Goal: Transaction & Acquisition: Purchase product/service

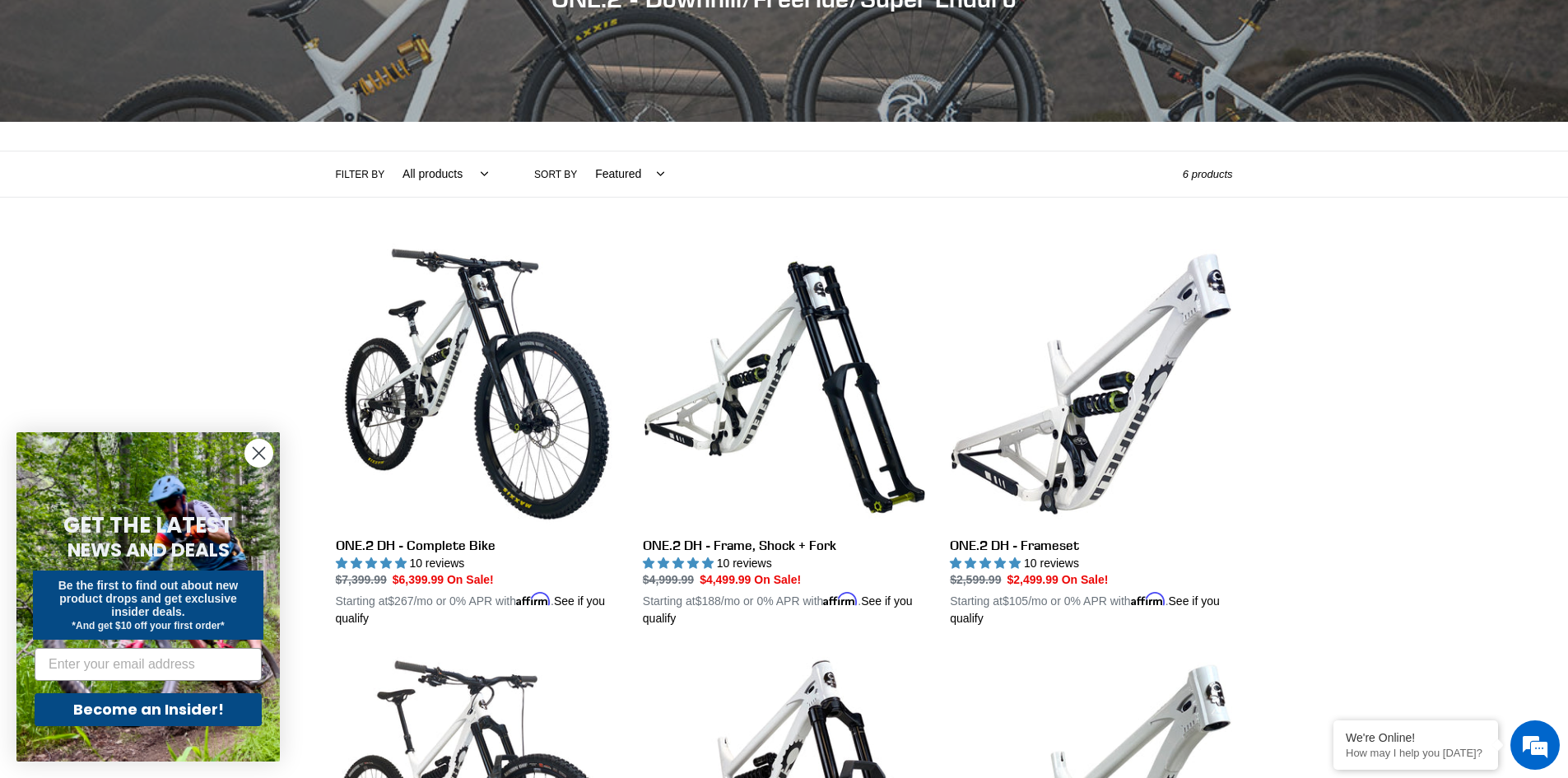
scroll to position [266, 0]
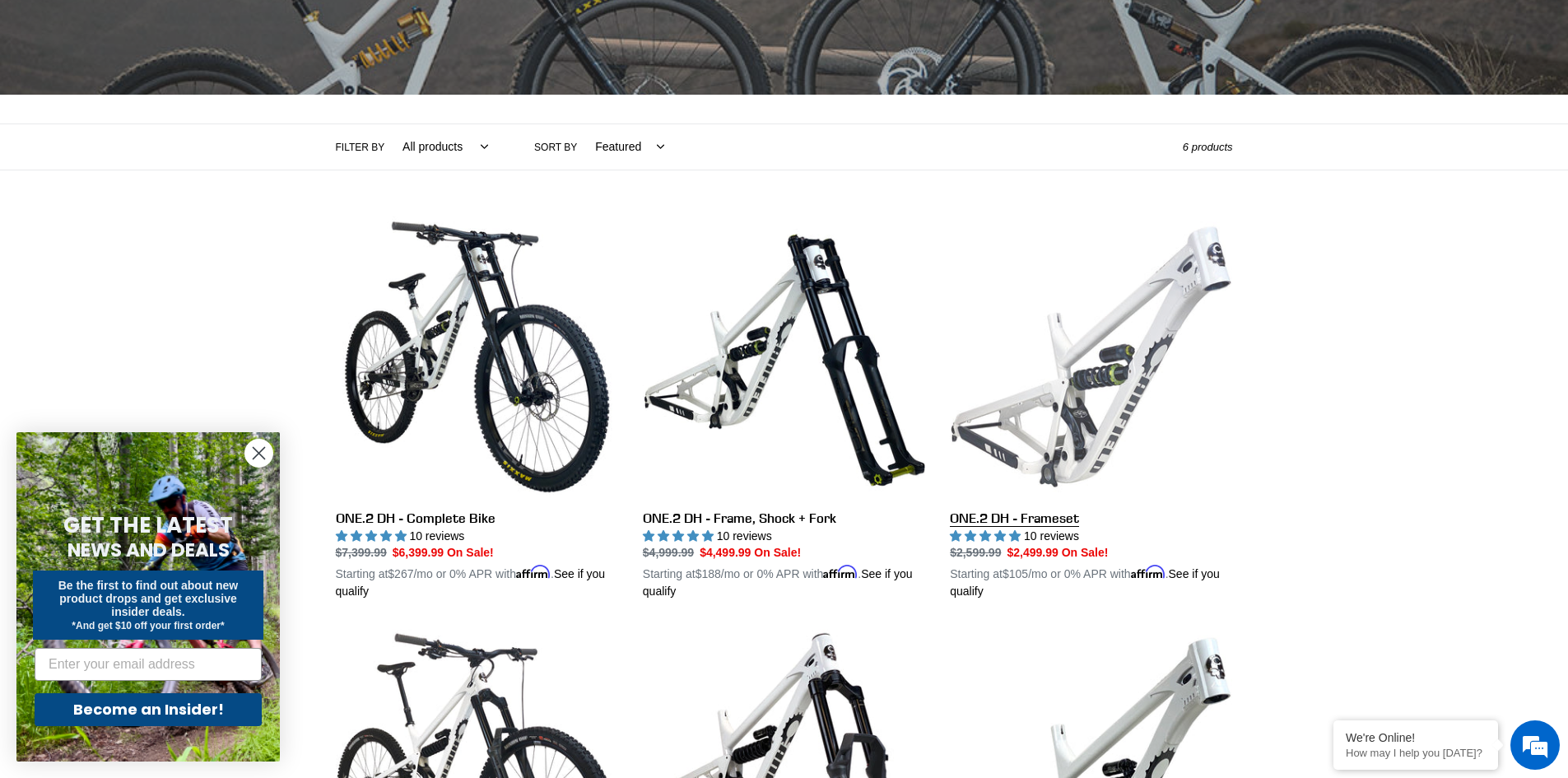
click at [1105, 416] on link "ONE.2 DH - Frameset" at bounding box center [1091, 407] width 282 height 385
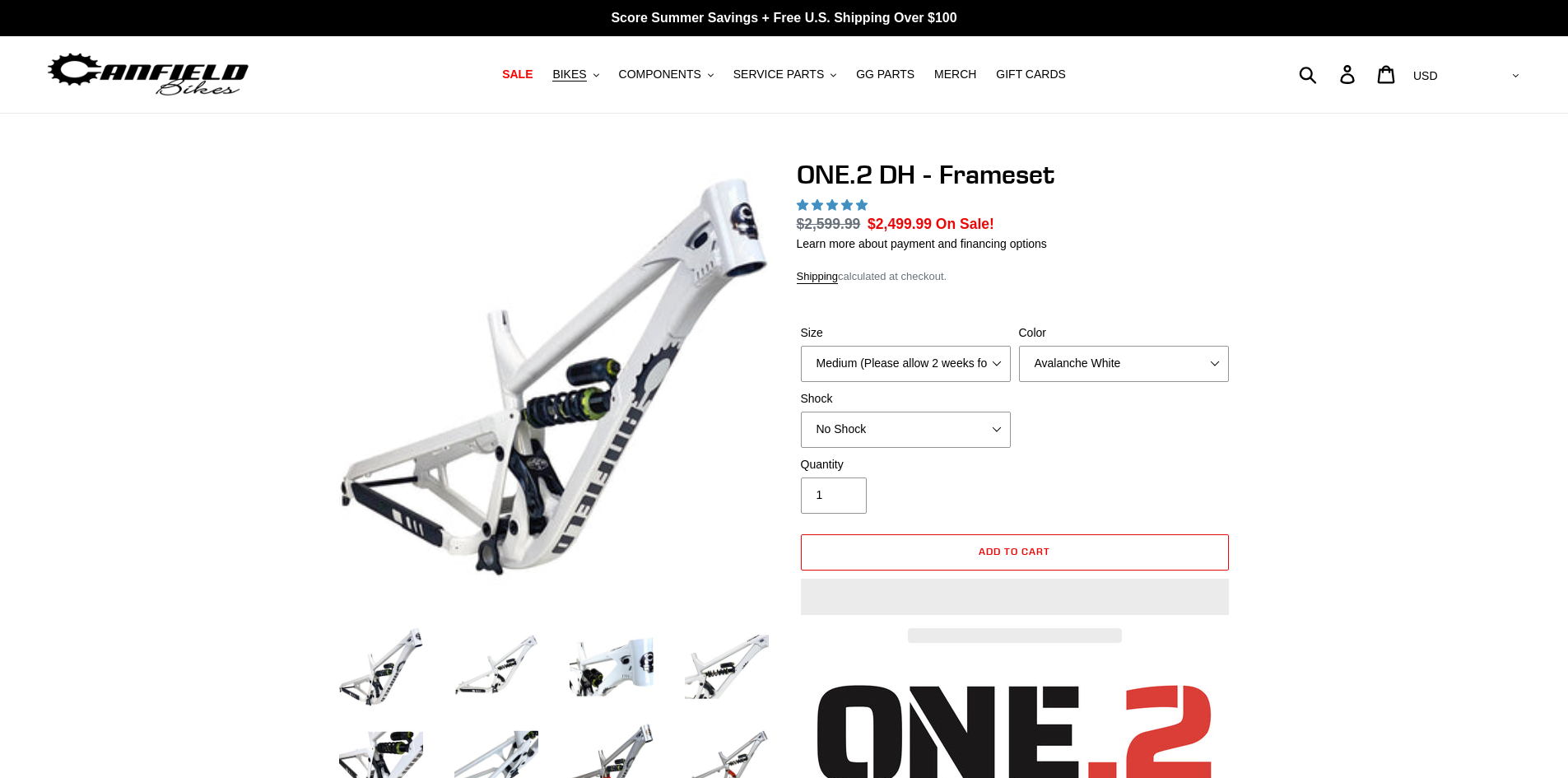
select select "highest-rating"
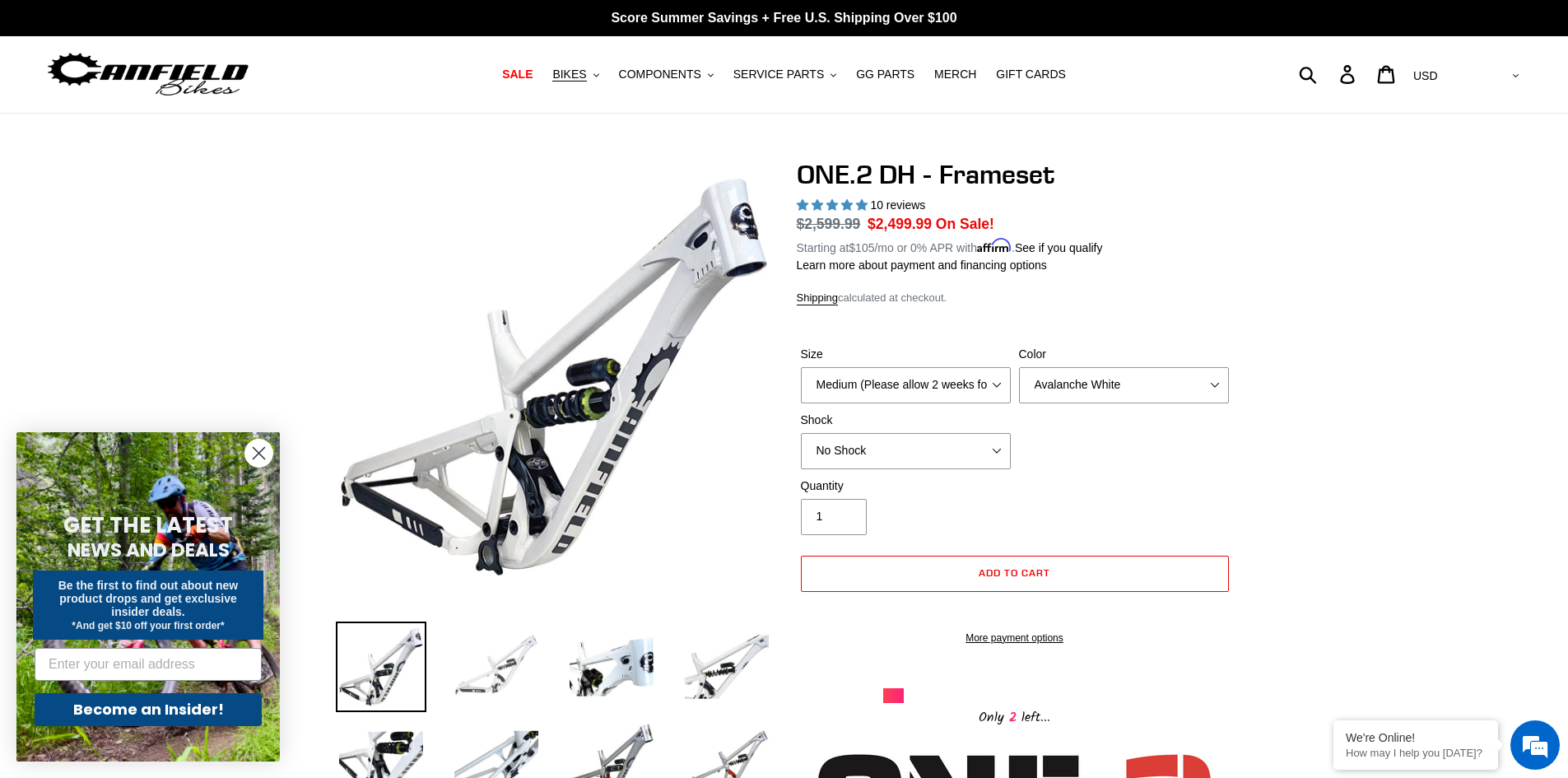
click at [492, 703] on img at bounding box center [496, 666] width 90 height 90
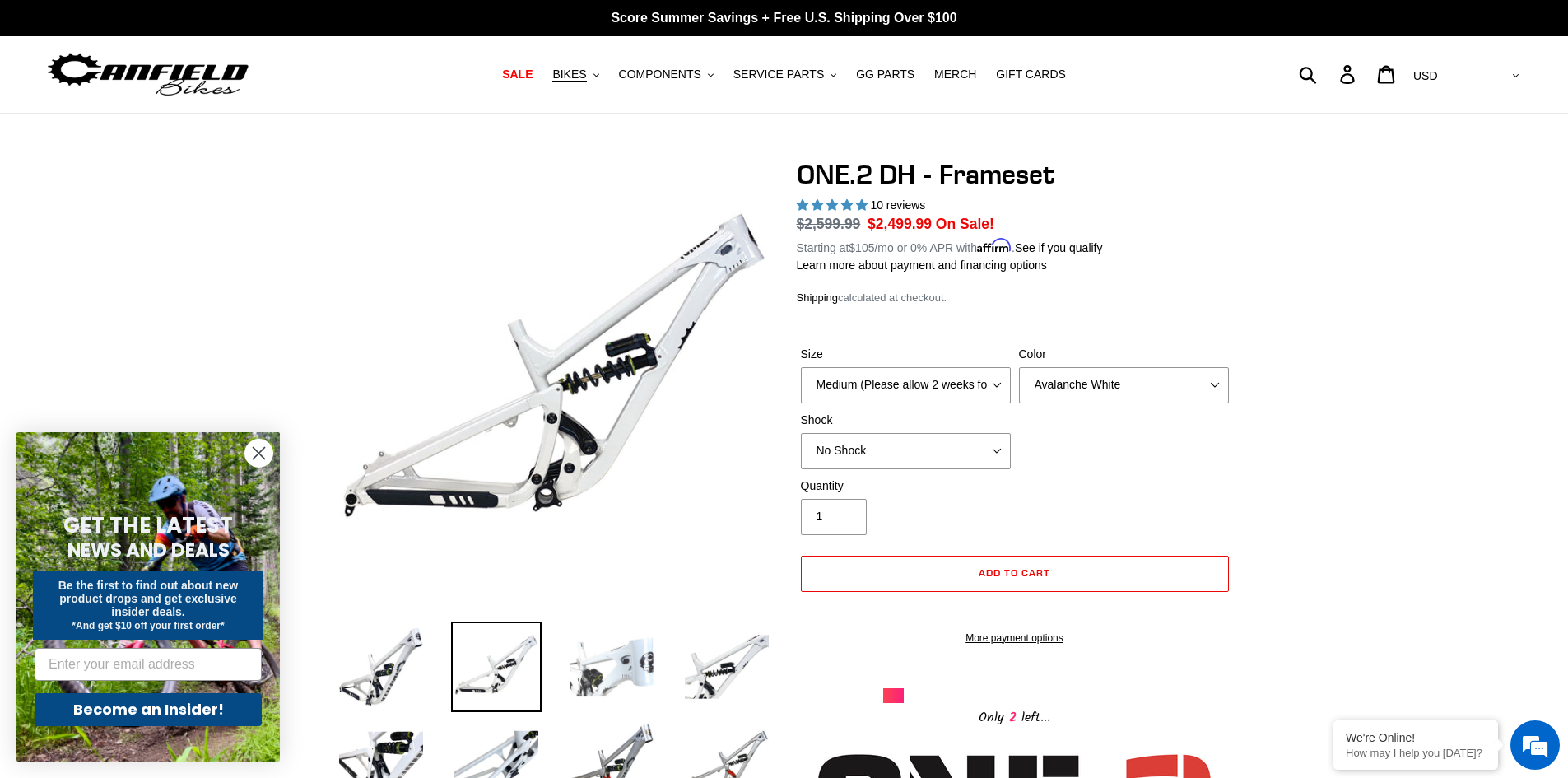
click at [605, 667] on img at bounding box center [611, 666] width 90 height 90
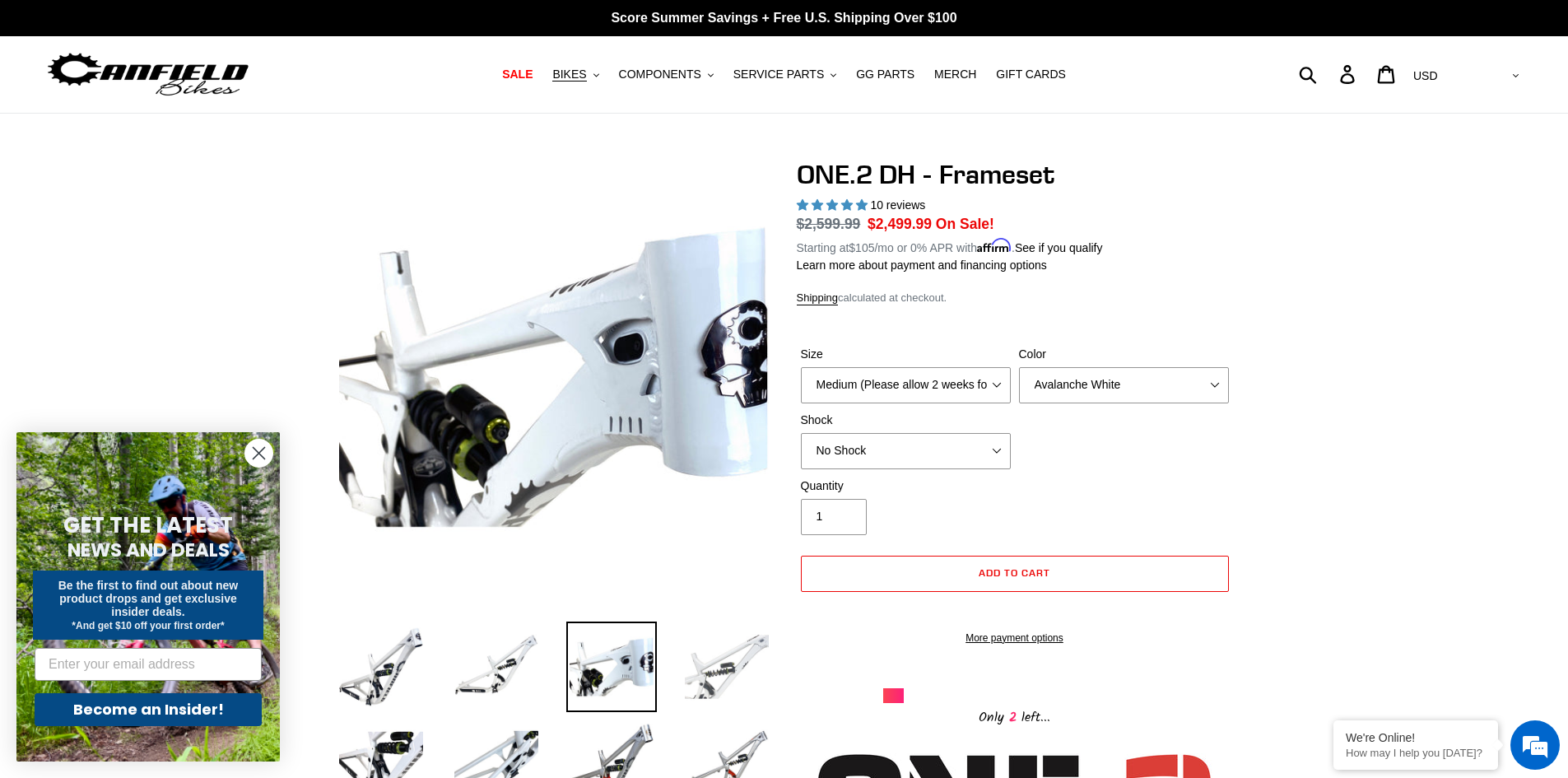
click at [705, 655] on img at bounding box center [726, 666] width 90 height 90
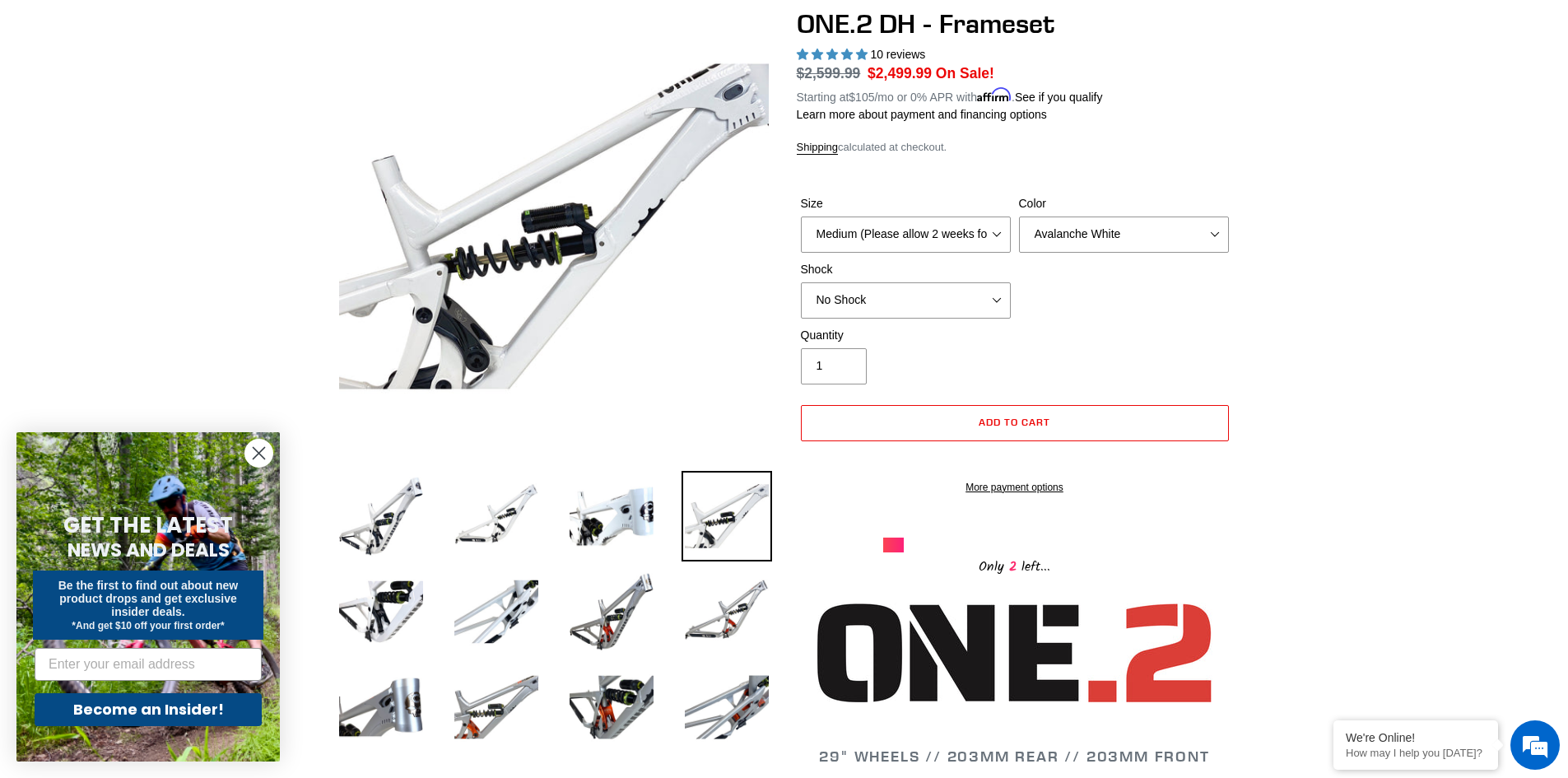
scroll to position [169, 0]
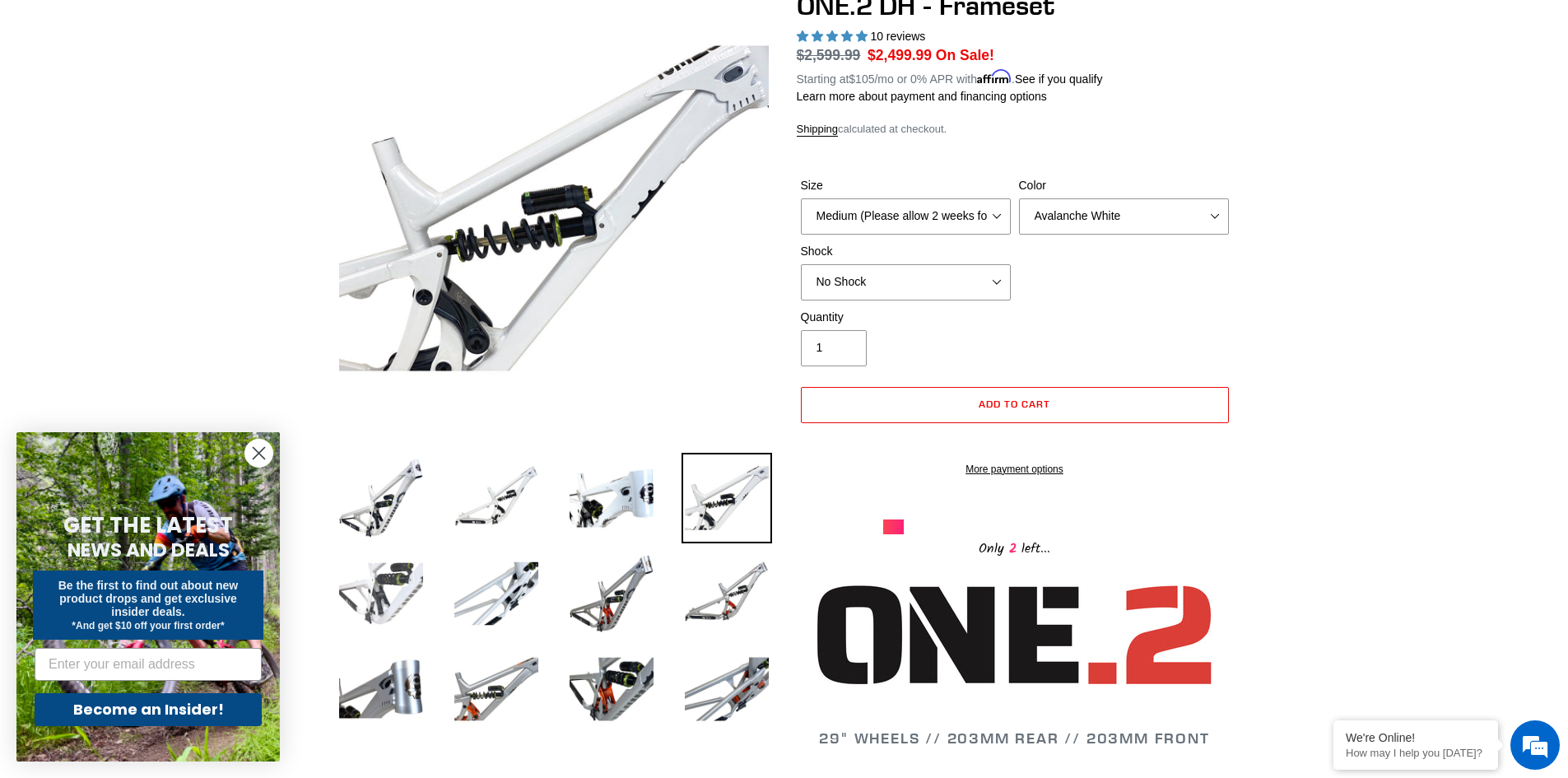
click at [395, 587] on img at bounding box center [380, 593] width 90 height 90
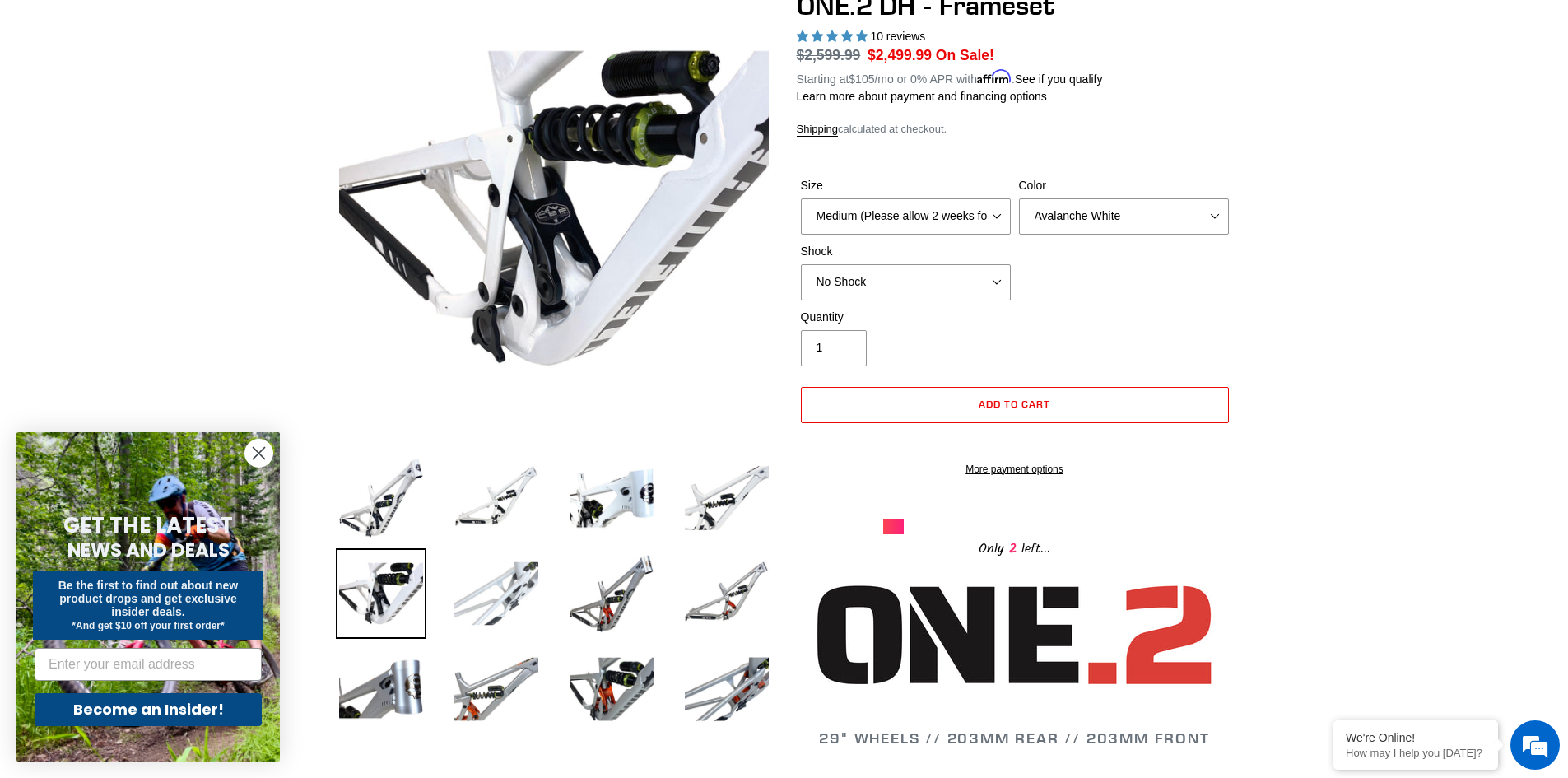
click at [484, 615] on img at bounding box center [496, 593] width 90 height 90
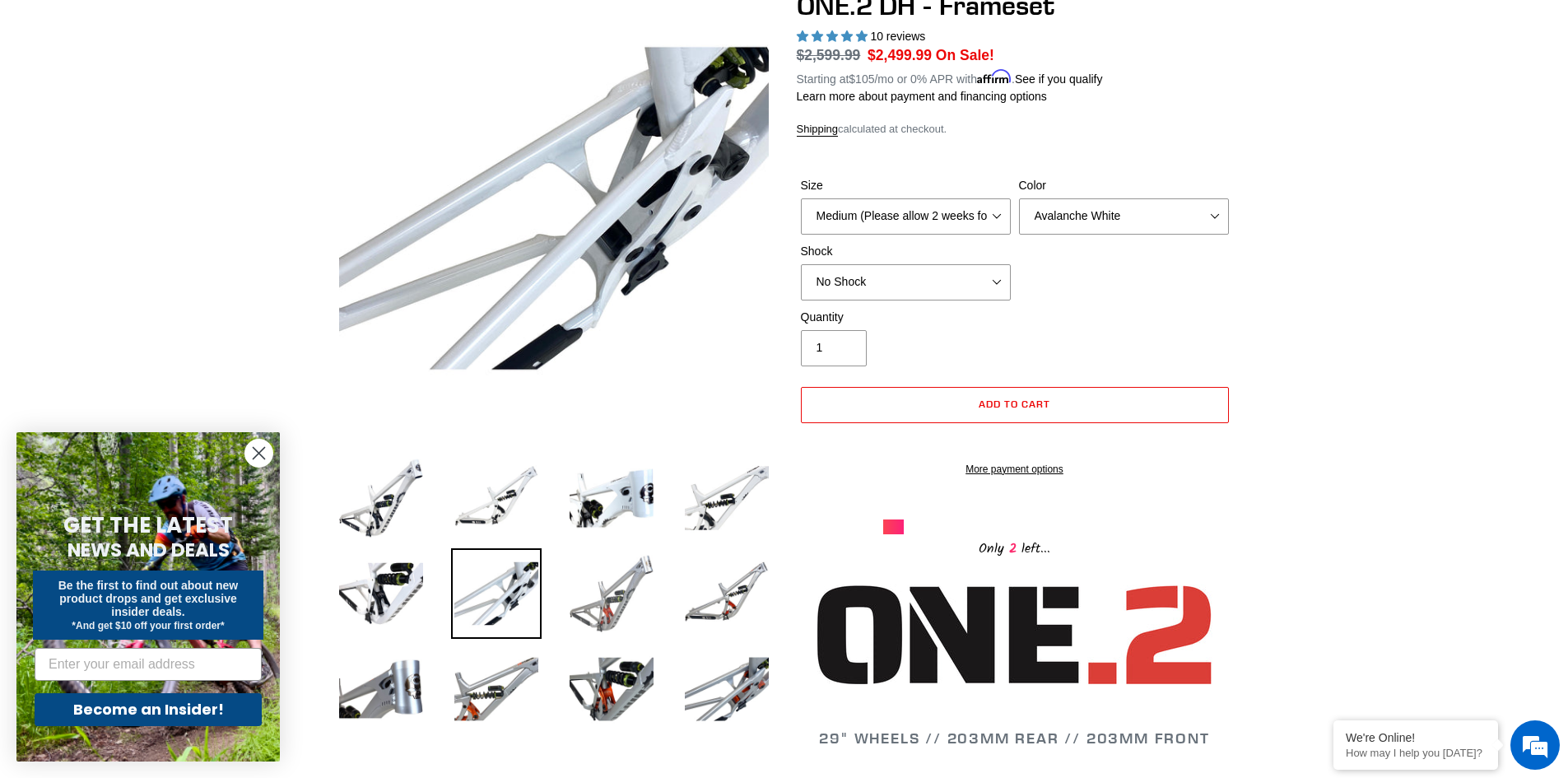
click at [613, 577] on img at bounding box center [611, 593] width 90 height 90
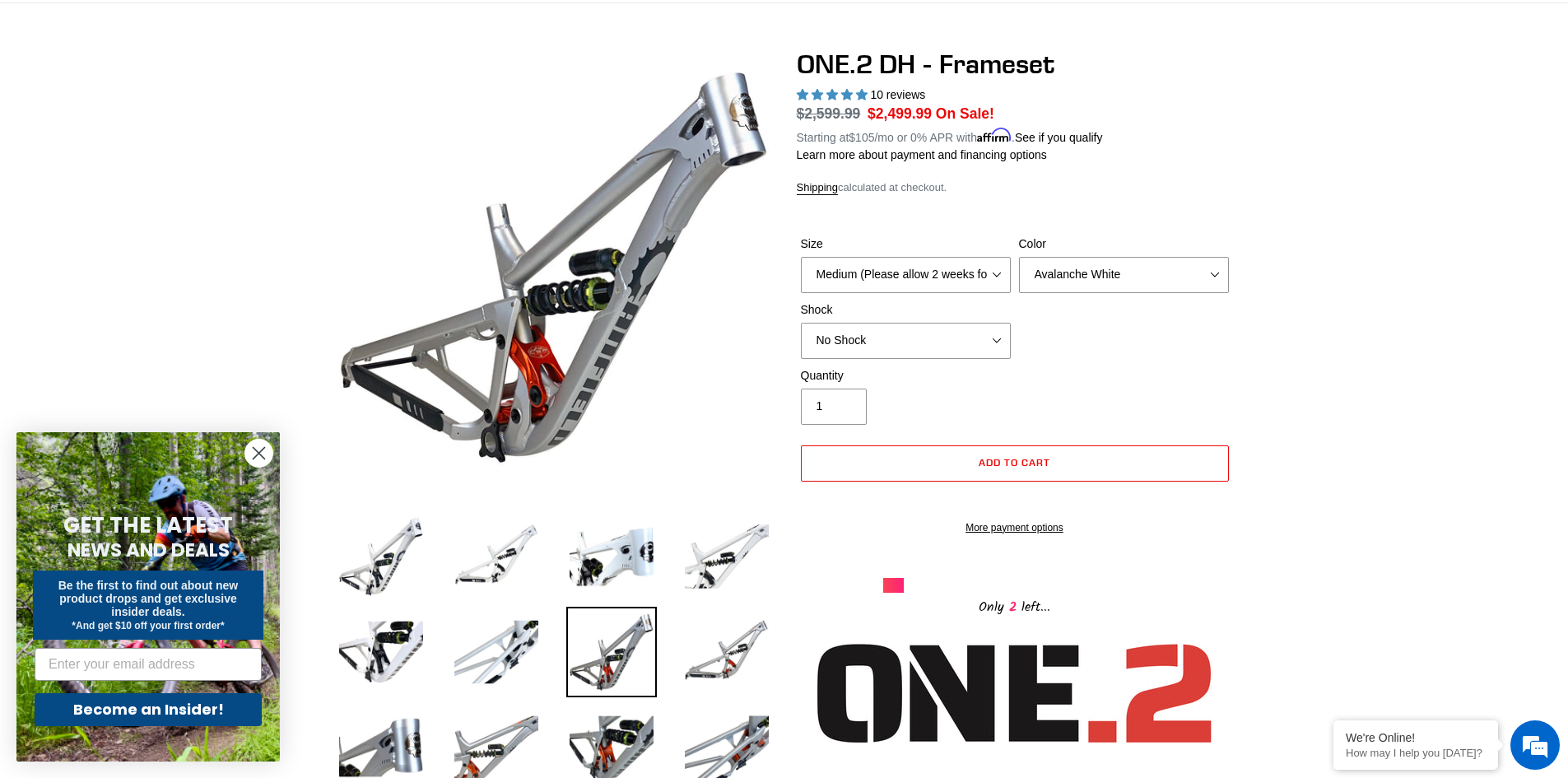
scroll to position [110, 0]
click at [707, 665] on img at bounding box center [726, 652] width 90 height 90
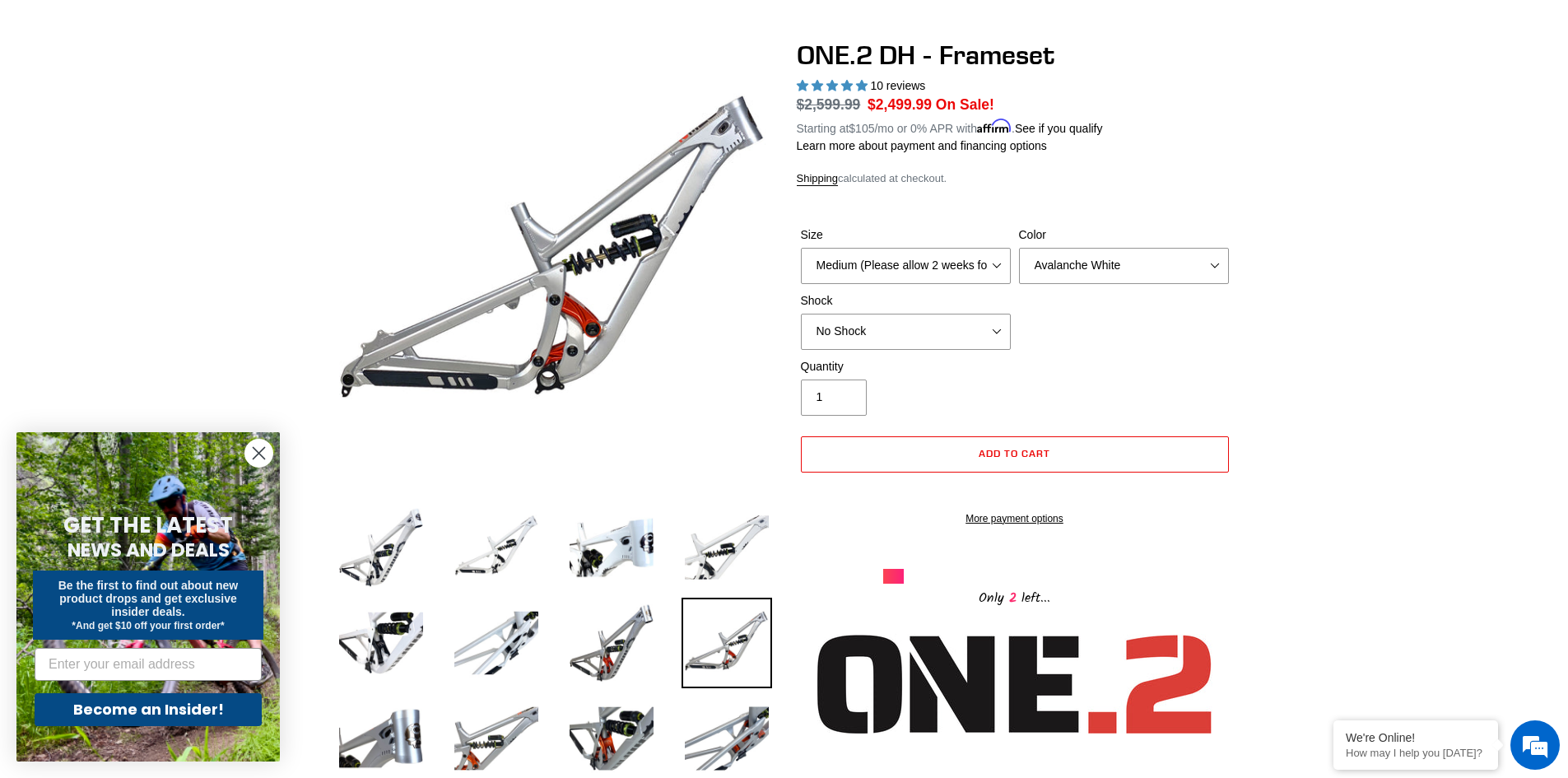
scroll to position [0, 0]
